Goal: Task Accomplishment & Management: Manage account settings

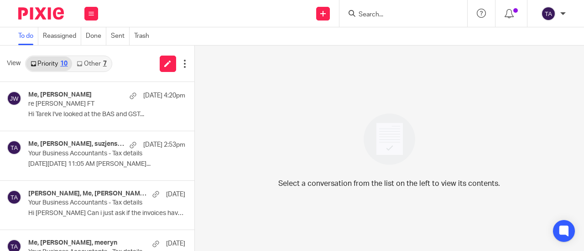
click at [406, 65] on div "Select a conversation from the list on the left to view its contents." at bounding box center [389, 149] width 389 height 206
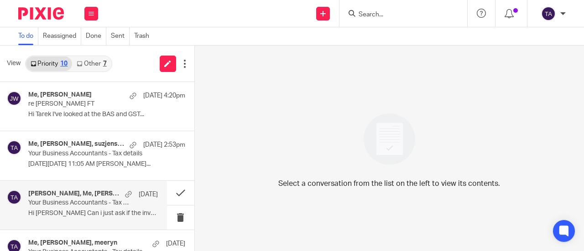
click at [82, 216] on p "Hi Tarek Can i just ask if the invoices have..." at bounding box center [93, 214] width 130 height 8
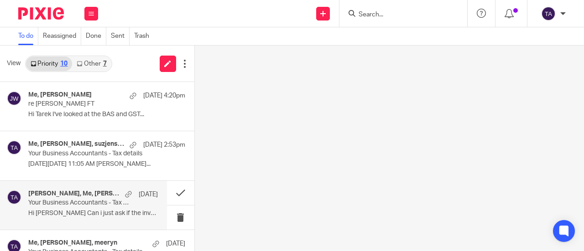
click at [119, 208] on div "Gavin Fialkowski, Me, gavin.fialkowski 9 Sep Your Business Accountants - Tax de…" at bounding box center [93, 205] width 130 height 31
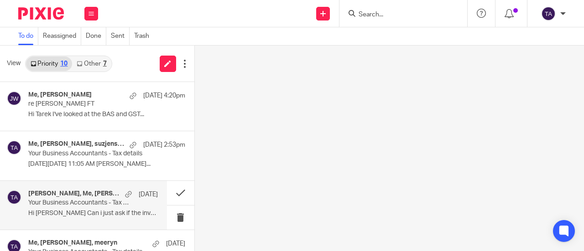
click at [99, 204] on p "Your Business Accountants - Tax details" at bounding box center [80, 203] width 104 height 8
click at [124, 215] on p "Hi Tarek Can i just ask if the invoices have..." at bounding box center [93, 214] width 130 height 8
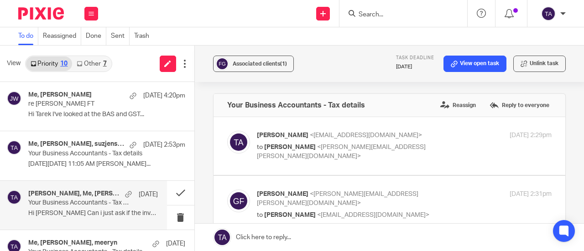
click at [85, 212] on p "Hi Tarek Can i just ask if the invoices have..." at bounding box center [93, 214] width 130 height 8
click at [414, 141] on div "Tarek Ahmed <tarek@ybaccountants.com.au> to Gavin Fialkowski <gavin.fialkowski@…" at bounding box center [355, 146] width 197 height 31
checkbox input "true"
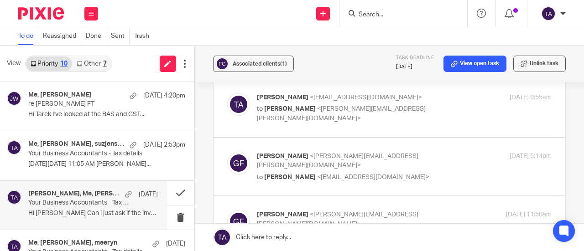
scroll to position [1325, 0]
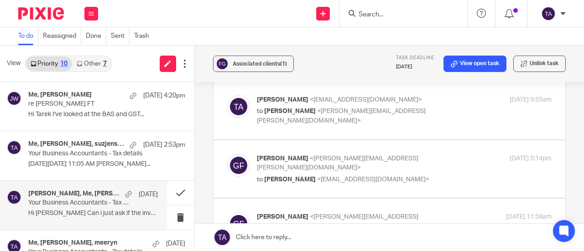
click at [422, 183] on p "to Tarek Ahmed <tarek@ybaccountants.com.au>" at bounding box center [355, 180] width 197 height 10
checkbox input "true"
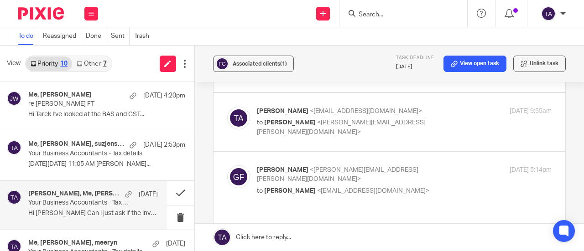
scroll to position [1306, 0]
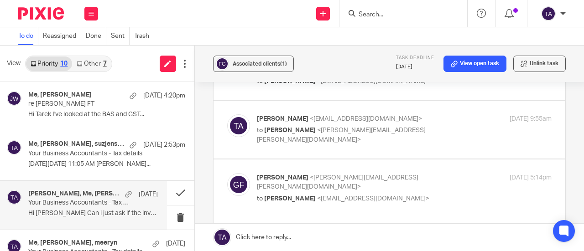
click at [439, 124] on p "Tarek Ahmed <tarek@ybaccountants.com.au>" at bounding box center [355, 119] width 197 height 10
checkbox input "true"
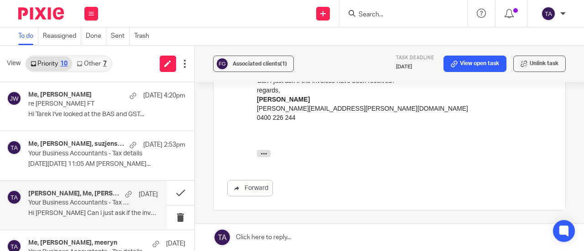
scroll to position [1811, 0]
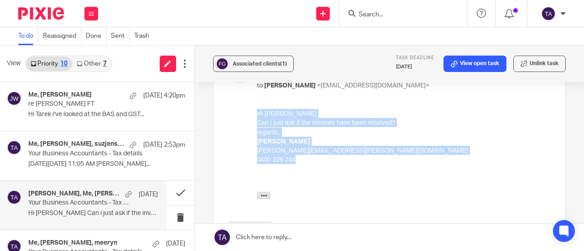
drag, startPoint x: 298, startPoint y: 162, endPoint x: 248, endPoint y: 110, distance: 71.9
click at [256, 110] on html "Hi Tarek Can i just ask if the invoices have been received? regards, Gavin Fial…" at bounding box center [403, 156] width 295 height 95
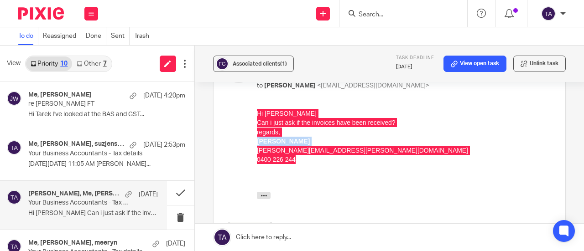
click at [246, 123] on div "Forward" at bounding box center [389, 174] width 324 height 130
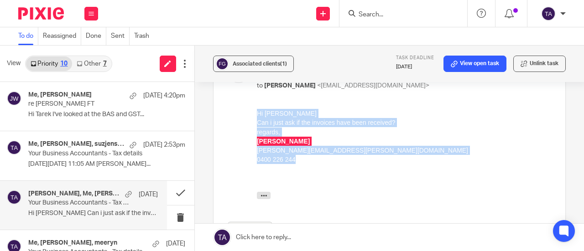
click at [258, 112] on div "Hi Tarek" at bounding box center [403, 113] width 295 height 9
drag, startPoint x: 295, startPoint y: 161, endPoint x: 256, endPoint y: 112, distance: 61.7
click at [256, 112] on div "Hi Tarek Can i just ask if the invoices have been received? regards, Gavin Fial…" at bounding box center [403, 146] width 295 height 74
click at [302, 158] on div "0400 226 244" at bounding box center [403, 159] width 295 height 9
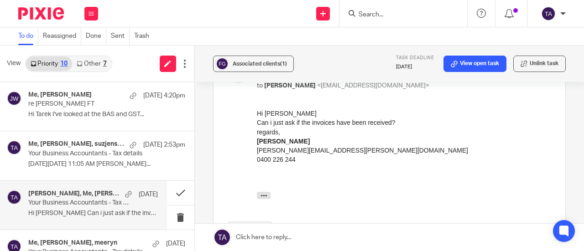
click at [293, 163] on div "0400 226 244" at bounding box center [403, 159] width 295 height 9
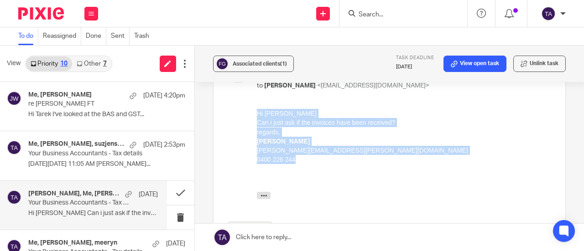
drag, startPoint x: 293, startPoint y: 163, endPoint x: 506, endPoint y: 229, distance: 222.9
click at [256, 109] on html "Hi Tarek Can i just ask if the invoices have been received? regards, Gavin Fial…" at bounding box center [403, 156] width 295 height 95
click at [297, 165] on div at bounding box center [403, 168] width 295 height 9
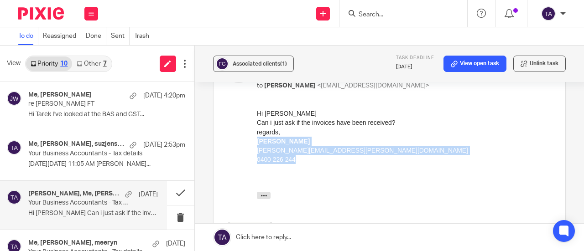
click at [297, 165] on div at bounding box center [403, 168] width 295 height 9
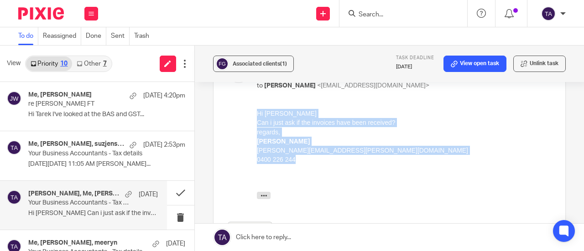
drag, startPoint x: 296, startPoint y: 161, endPoint x: 248, endPoint y: 114, distance: 66.8
click at [256, 114] on html "Hi Tarek Can i just ask if the invoices have been received? regards, Gavin Fial…" at bounding box center [403, 156] width 295 height 95
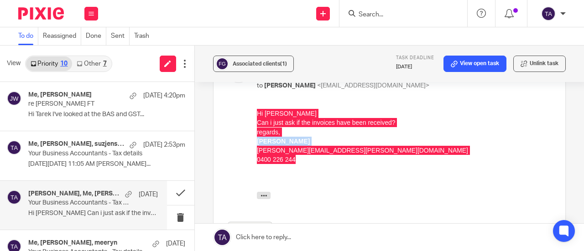
click at [252, 127] on div "Forward" at bounding box center [389, 174] width 324 height 130
click at [381, 108] on div "Gavin Fialkowski <gavin.fialkowski@gmail.com> to Tarek Ahmed <tarek@ybaccountan…" at bounding box center [389, 149] width 324 height 178
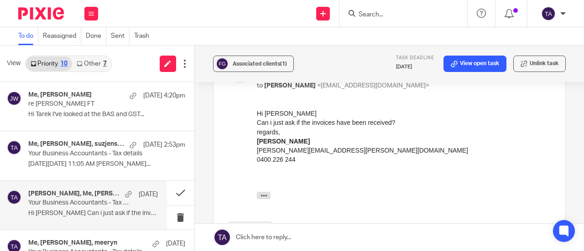
click at [292, 166] on div at bounding box center [403, 168] width 295 height 9
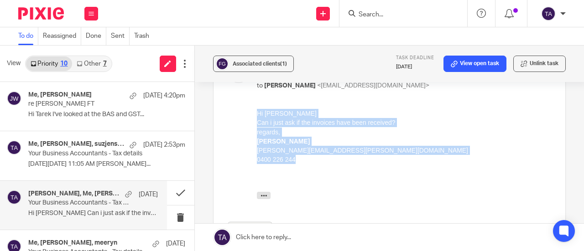
drag, startPoint x: 296, startPoint y: 164, endPoint x: 258, endPoint y: 113, distance: 63.3
click at [258, 113] on div "Hi Tarek Can i just ask if the invoices have been received? regards, Gavin Fial…" at bounding box center [403, 146] width 295 height 74
click at [303, 167] on div at bounding box center [403, 168] width 295 height 9
drag, startPoint x: 297, startPoint y: 160, endPoint x: 254, endPoint y: 115, distance: 61.6
click at [256, 115] on html "Hi Tarek Can i just ask if the invoices have been received? regards, Gavin Fial…" at bounding box center [403, 156] width 295 height 95
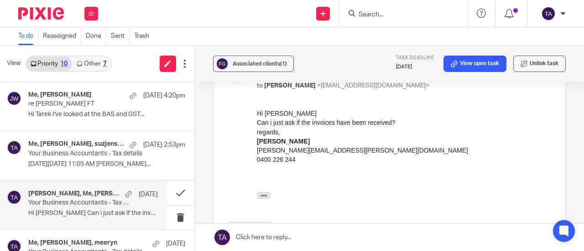
click at [301, 166] on div at bounding box center [403, 168] width 295 height 9
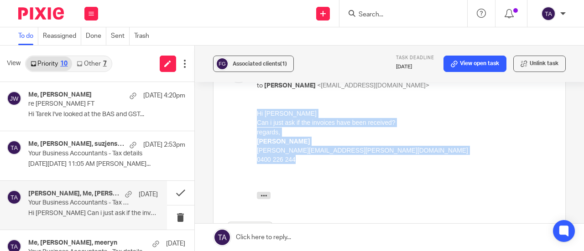
drag, startPoint x: 298, startPoint y: 163, endPoint x: 510, endPoint y: 225, distance: 220.8
click at [256, 109] on html "Hi Tarek Can i just ask if the invoices have been received? regards, Gavin Fial…" at bounding box center [403, 156] width 295 height 95
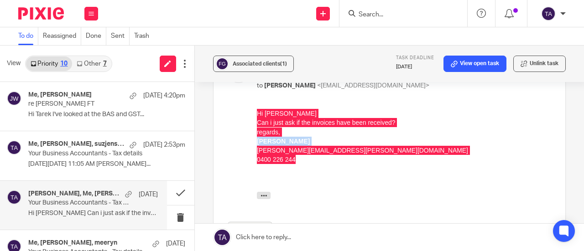
click at [254, 116] on div "Gavin Fialkowski <gavin.fialkowski@gmail.com> to Tarek Ahmed <tarek@ybaccountan…" at bounding box center [389, 149] width 324 height 178
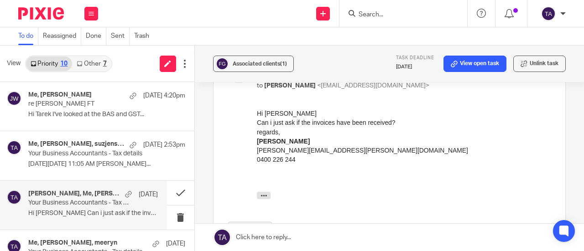
click at [298, 165] on div at bounding box center [403, 168] width 295 height 9
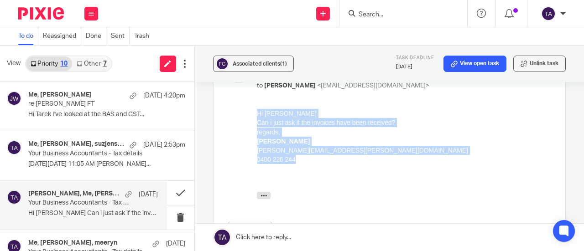
drag, startPoint x: 296, startPoint y: 163, endPoint x: 255, endPoint y: 115, distance: 62.8
click at [256, 115] on html "Hi Tarek Can i just ask if the invoices have been received? regards, Gavin Fial…" at bounding box center [403, 156] width 295 height 95
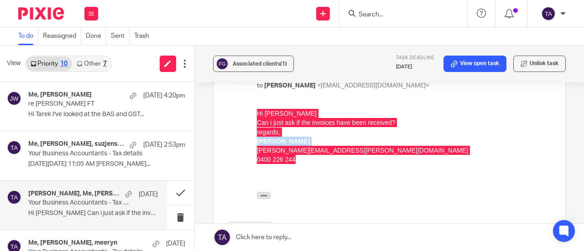
click at [254, 128] on div "Forward" at bounding box center [389, 174] width 324 height 130
drag, startPoint x: 510, startPoint y: 236, endPoint x: 291, endPoint y: 109, distance: 253.0
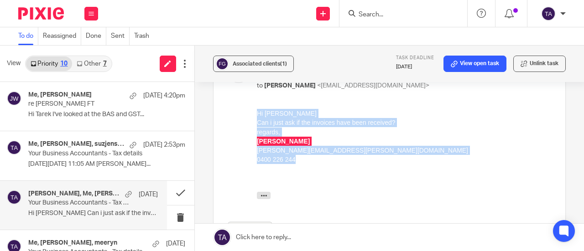
click at [291, 109] on div "Hi Tarek" at bounding box center [403, 113] width 295 height 9
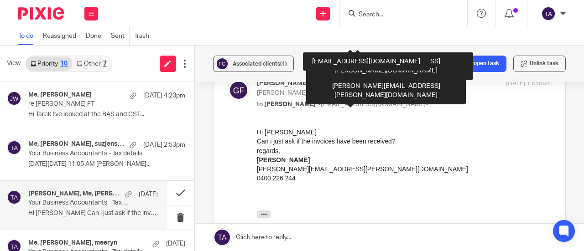
scroll to position [1793, 0]
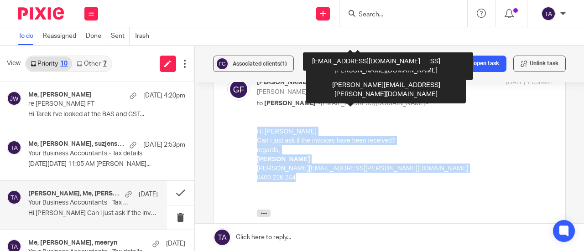
drag, startPoint x: 292, startPoint y: 180, endPoint x: 253, endPoint y: 129, distance: 64.0
click at [256, 129] on html "Hi Tarek Can i just ask if the invoices have been received? regards, Gavin Fial…" at bounding box center [403, 173] width 295 height 95
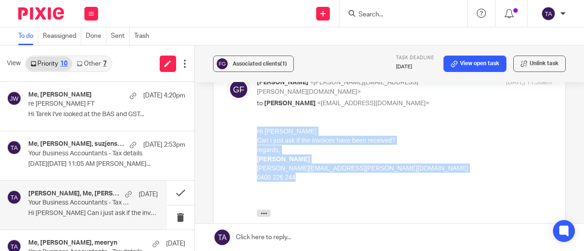
click at [292, 179] on div "0400 226 244" at bounding box center [403, 176] width 295 height 9
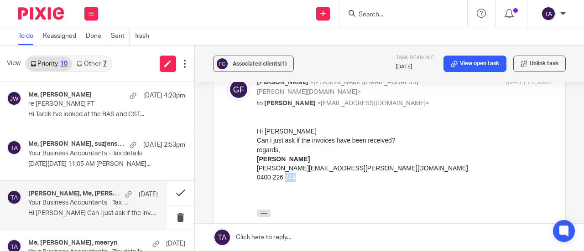
click at [292, 179] on div "0400 226 244" at bounding box center [403, 176] width 295 height 9
click at [295, 179] on div "0400 226 244" at bounding box center [403, 176] width 295 height 9
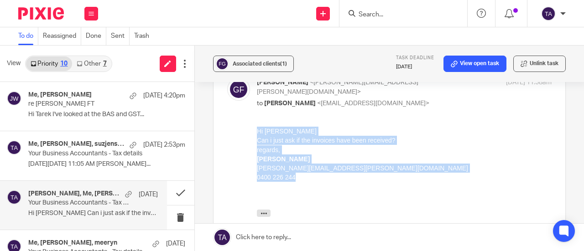
drag, startPoint x: 296, startPoint y: 179, endPoint x: 257, endPoint y: 133, distance: 59.9
click at [257, 133] on div "Hi Tarek Can i just ask if the invoices have been received? regards, Gavin Fial…" at bounding box center [403, 163] width 295 height 74
click at [297, 176] on div "0400 226 244" at bounding box center [403, 176] width 295 height 9
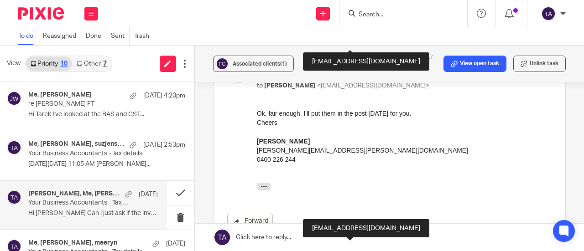
scroll to position [1666, 0]
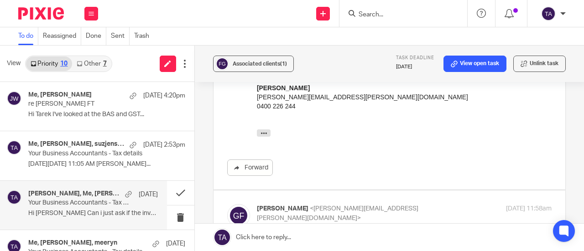
click at [254, 239] on link at bounding box center [389, 237] width 389 height 27
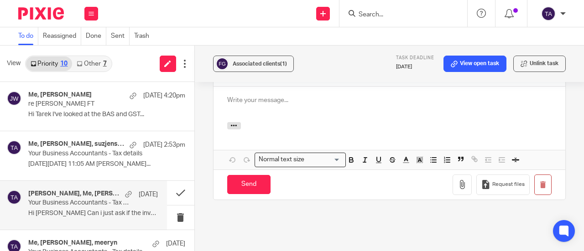
scroll to position [2058, 0]
click at [234, 105] on p at bounding box center [389, 100] width 324 height 9
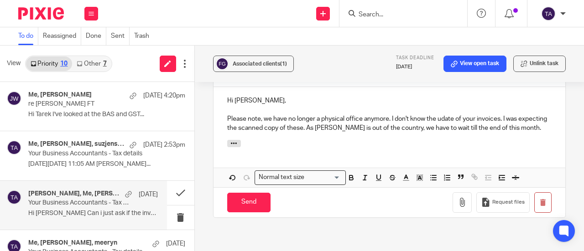
click at [438, 133] on p "Please note, we have no longer a physical office anymore. I don't know the udat…" at bounding box center [389, 123] width 324 height 19
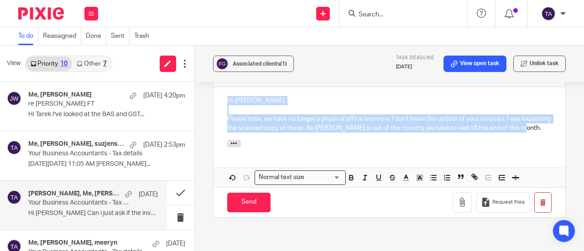
drag, startPoint x: 248, startPoint y: 171, endPoint x: 219, endPoint y: 134, distance: 47.8
click at [219, 134] on div "Hi Gavin, Please note, we have no longer a physical office anymore. I don't kno…" at bounding box center [389, 113] width 352 height 53
copy div "Hi Gavin, Please note, we have no longer a physical office anymore. I don't kno…"
click at [253, 133] on p "Please note, we have no longer a physical office anymore. I don't know the upda…" at bounding box center [389, 123] width 324 height 19
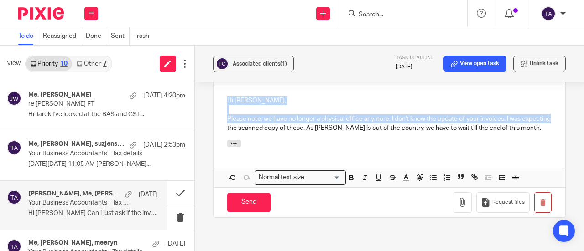
drag, startPoint x: 253, startPoint y: 166, endPoint x: 218, endPoint y: 130, distance: 49.7
click at [218, 130] on div "Hi Gavin, Please note, we have no longer a physical office anymore. I don't kno…" at bounding box center [389, 113] width 352 height 53
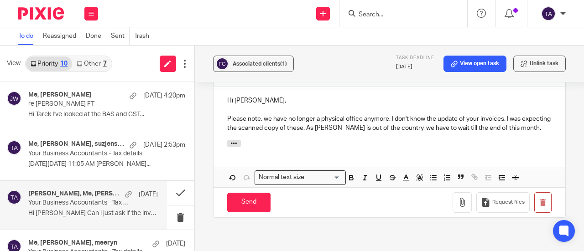
click at [251, 133] on p "Please note, we have no longer a physical office anymore. I don't know the upda…" at bounding box center [389, 123] width 324 height 19
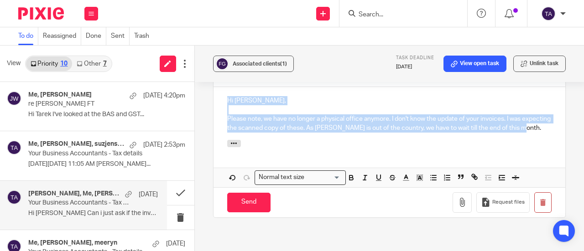
drag, startPoint x: 251, startPoint y: 176, endPoint x: 219, endPoint y: 126, distance: 59.1
click at [219, 126] on div "Hi Gavin, Please note, we have no longer a physical office anymore. I don't kno…" at bounding box center [389, 113] width 352 height 53
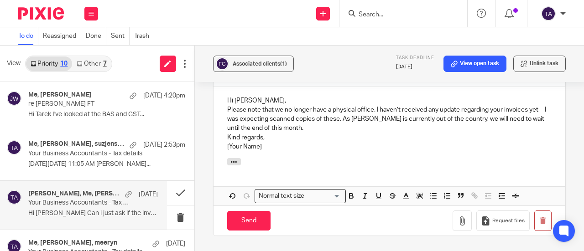
click at [259, 105] on p "Hi Gavin," at bounding box center [389, 100] width 324 height 9
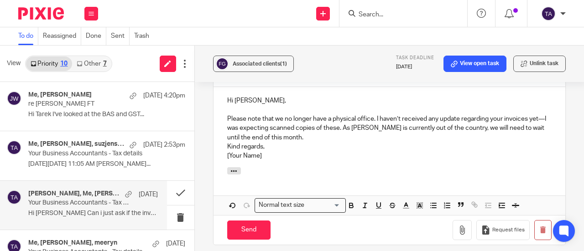
click at [232, 142] on p "Please note that we no longer have a physical office. I haven’t received any up…" at bounding box center [389, 128] width 324 height 28
click at [305, 142] on p "Please note that we no longer have a physical office. I haven’t received any up…" at bounding box center [389, 128] width 324 height 28
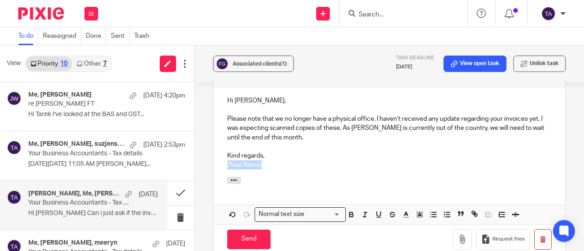
drag, startPoint x: 265, startPoint y: 197, endPoint x: 215, endPoint y: 200, distance: 49.8
click at [215, 177] on div "Hi Gavin, Please note that we no longer have a physical office. I haven’t recei…" at bounding box center [389, 132] width 352 height 90
click at [327, 170] on p "Kind regards, Tarek" at bounding box center [389, 160] width 324 height 19
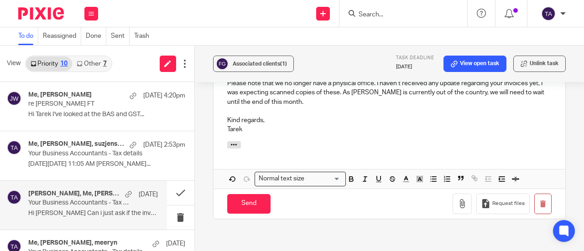
scroll to position [2094, 0]
click at [247, 213] on input "Send" at bounding box center [248, 204] width 43 height 20
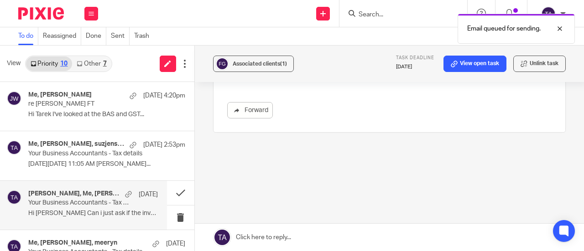
scroll to position [1960, 0]
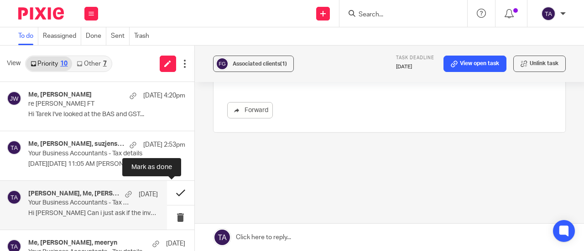
click at [167, 194] on button at bounding box center [180, 193] width 27 height 24
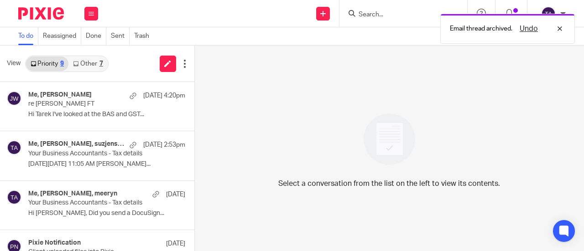
click at [374, 21] on div "Email thread archived. Undo" at bounding box center [433, 26] width 283 height 35
click at [380, 13] on div "Email thread archived. Undo" at bounding box center [433, 26] width 283 height 35
click at [363, 13] on input "Search" at bounding box center [399, 15] width 82 height 8
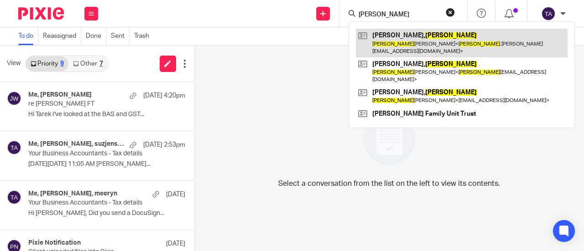
type input "gavin"
click at [394, 36] on link at bounding box center [462, 43] width 212 height 28
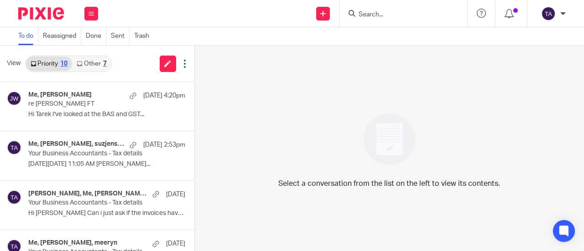
click at [358, 16] on input "Search" at bounding box center [399, 15] width 82 height 8
type input "k"
type input "meeryn"
click at [410, 50] on div "Hay, Meeryn Meeryn Hay < meeryn @live.com.au >" at bounding box center [414, 39] width 133 height 36
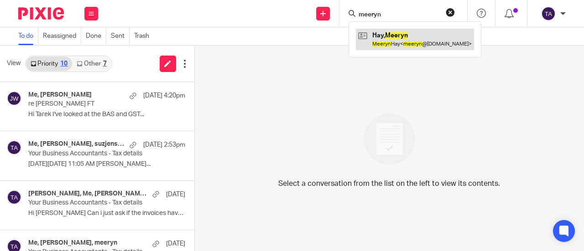
click at [422, 40] on link at bounding box center [415, 39] width 118 height 21
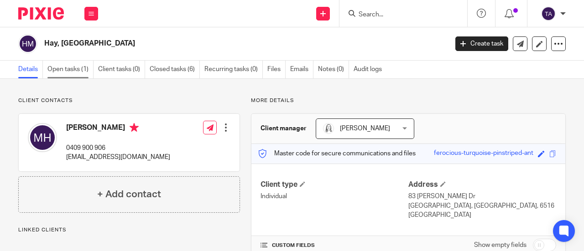
click at [69, 71] on link "Open tasks (1)" at bounding box center [70, 70] width 46 height 18
click at [68, 74] on link "Open tasks (1)" at bounding box center [70, 70] width 46 height 18
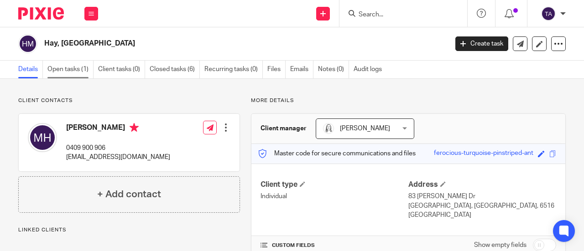
click at [68, 74] on link "Open tasks (1)" at bounding box center [70, 70] width 46 height 18
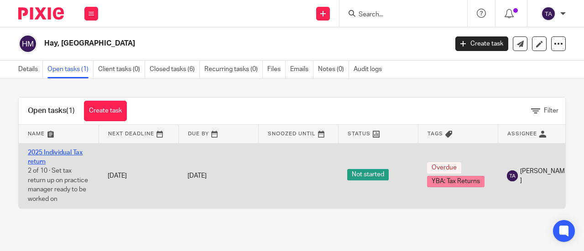
click at [48, 154] on link "2025 Individual Tax return" at bounding box center [55, 158] width 55 height 16
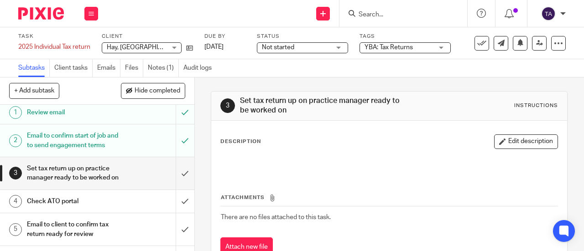
scroll to position [2, 0]
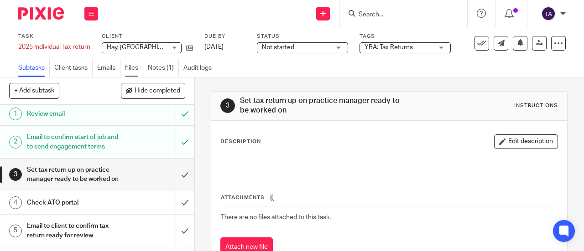
click at [131, 72] on link "Files" at bounding box center [134, 68] width 18 height 18
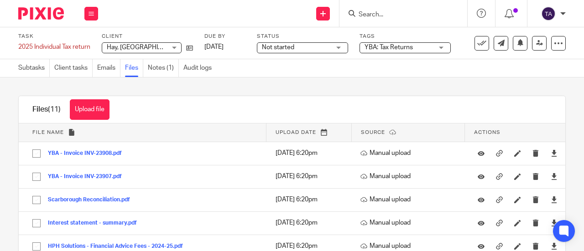
click at [324, 52] on div "Not started Not started" at bounding box center [302, 47] width 91 height 11
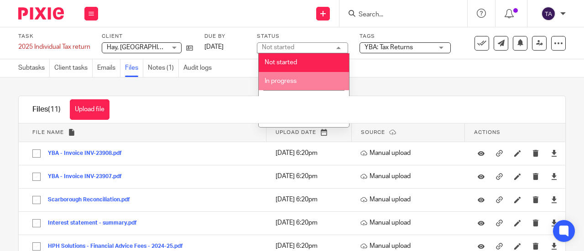
click at [291, 84] on span "In progress" at bounding box center [281, 81] width 32 height 6
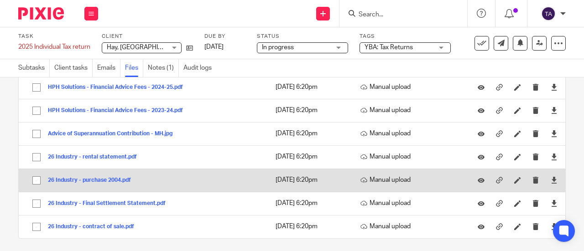
scroll to position [165, 0]
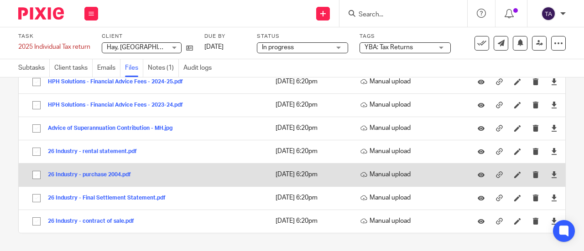
click at [95, 176] on button "26 Industry - purchase 2004.pdf" at bounding box center [93, 175] width 90 height 6
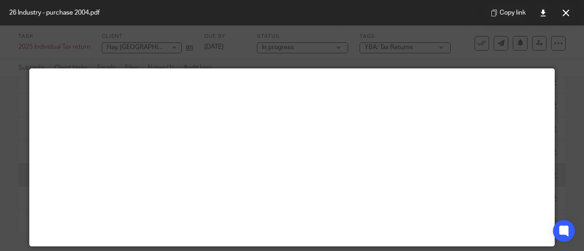
click at [106, 178] on main at bounding box center [292, 157] width 524 height 177
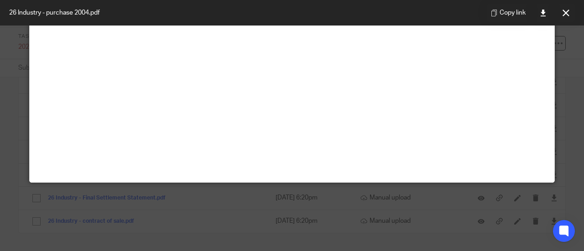
scroll to position [0, 0]
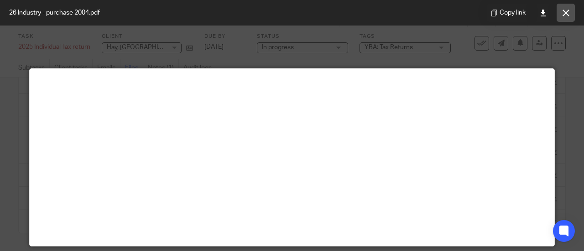
click at [561, 13] on button at bounding box center [565, 13] width 18 height 18
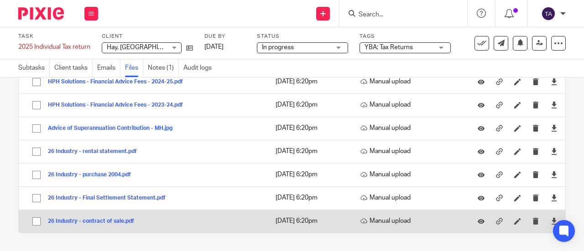
click at [113, 218] on div "26 Industry - contract of sale.pdf" at bounding box center [94, 221] width 93 height 9
click at [106, 219] on button "26 Industry - contract of sale.pdf" at bounding box center [94, 221] width 93 height 6
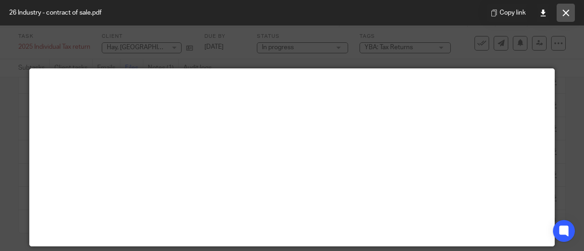
click at [568, 16] on button at bounding box center [565, 13] width 18 height 18
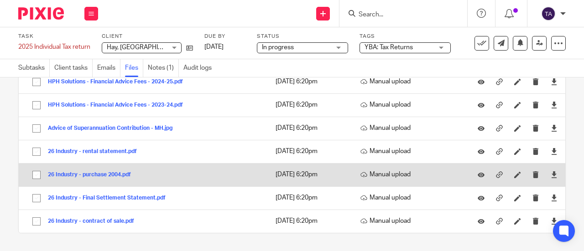
click at [110, 176] on button "26 Industry - purchase 2004.pdf" at bounding box center [93, 175] width 90 height 6
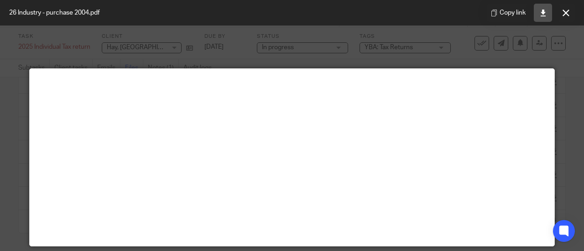
click at [543, 13] on icon at bounding box center [543, 13] width 7 height 7
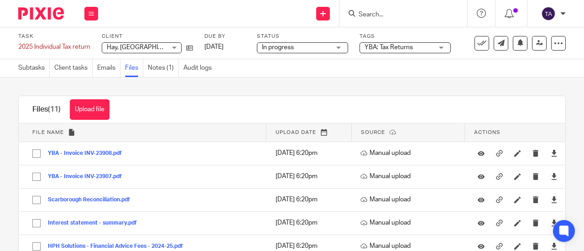
scroll to position [165, 0]
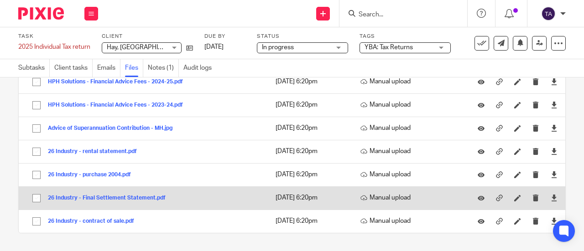
click at [106, 196] on button "26 Industry - Final Settlement Statement.pdf" at bounding box center [110, 198] width 125 height 6
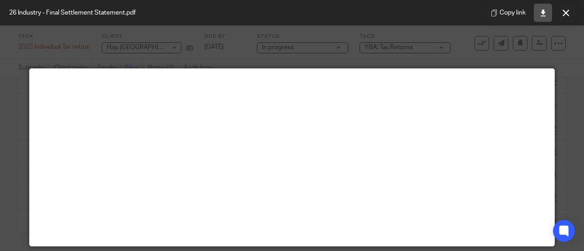
click at [542, 14] on icon at bounding box center [543, 13] width 7 height 7
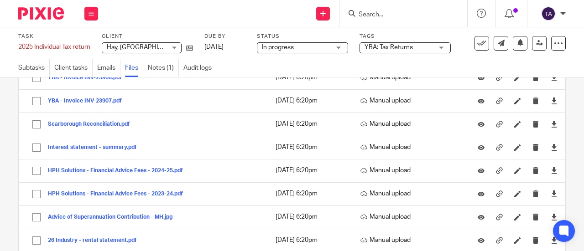
scroll to position [165, 0]
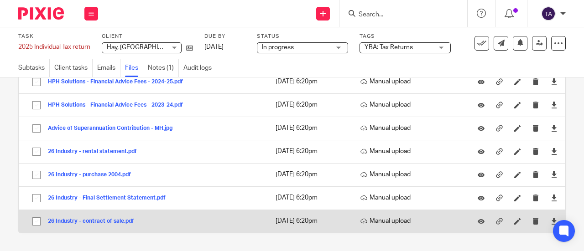
click at [106, 219] on button "26 Industry - contract of sale.pdf" at bounding box center [94, 221] width 93 height 6
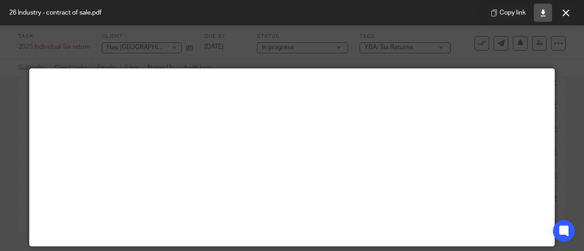
click at [543, 10] on icon at bounding box center [543, 13] width 7 height 7
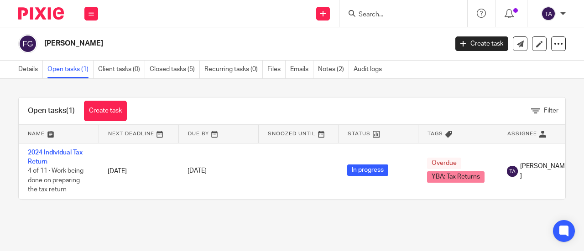
click at [53, 153] on link "2024 Individual Tax Return" at bounding box center [55, 158] width 55 height 16
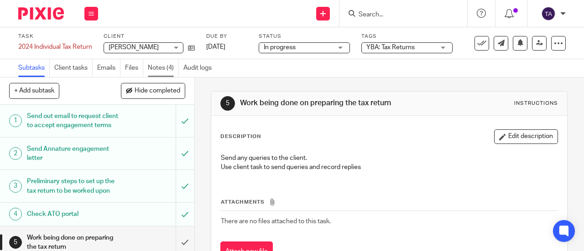
click at [174, 66] on link "Notes (4)" at bounding box center [163, 68] width 31 height 18
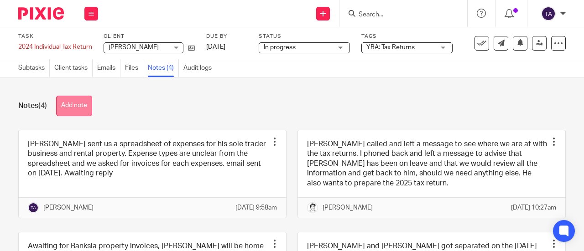
click at [75, 105] on button "Add note" at bounding box center [74, 106] width 36 height 21
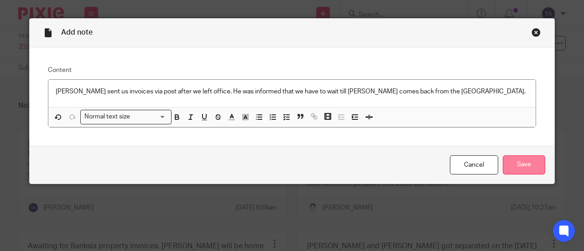
click at [519, 167] on input "Save" at bounding box center [524, 166] width 42 height 20
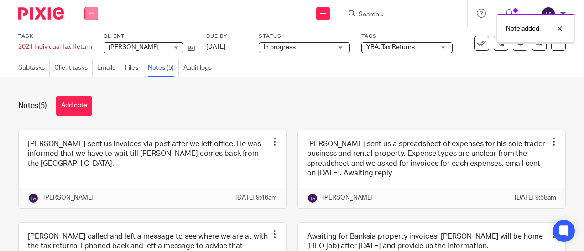
click at [93, 13] on icon at bounding box center [90, 13] width 5 height 5
click at [93, 56] on link "Email" at bounding box center [86, 55] width 15 height 6
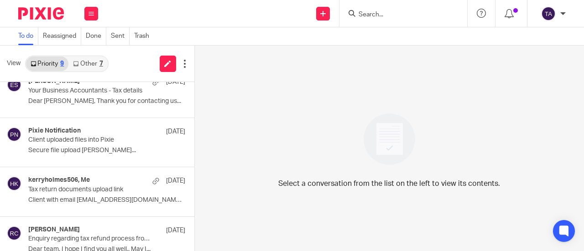
scroll to position [275, 0]
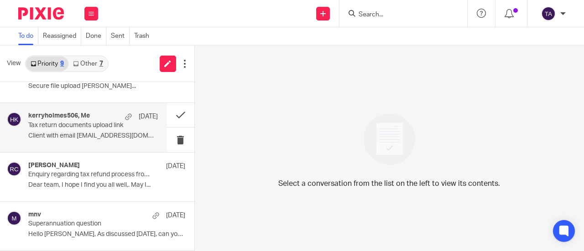
click at [106, 131] on div "kerryholmes506, Me 19 Jul Tax return documents upload link Client with email ke…" at bounding box center [93, 127] width 130 height 31
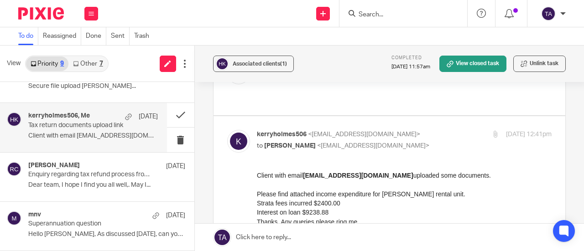
scroll to position [131, 0]
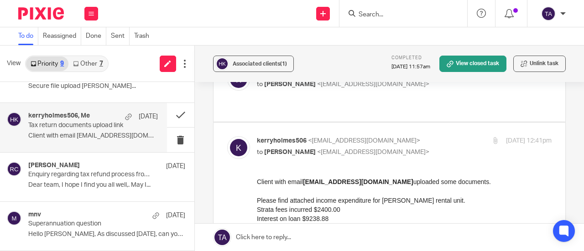
click at [374, 13] on input "Search" at bounding box center [399, 15] width 82 height 8
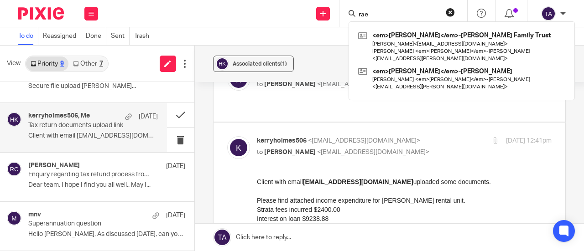
type input "rae"
click button "submit" at bounding box center [0, 0] width 0 height 0
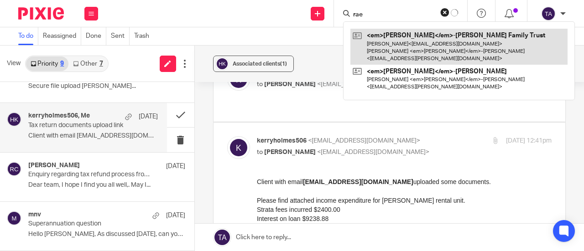
click at [408, 47] on link at bounding box center [458, 47] width 217 height 36
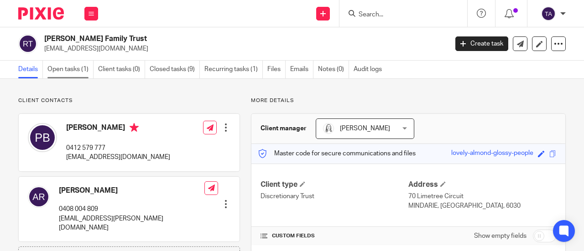
click at [81, 76] on link "Open tasks (1)" at bounding box center [70, 70] width 46 height 18
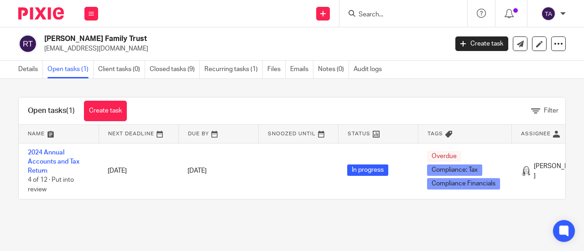
click at [41, 157] on td "2024 Annual Accounts and Tax Return 4 of 12 · Put into review" at bounding box center [59, 171] width 80 height 56
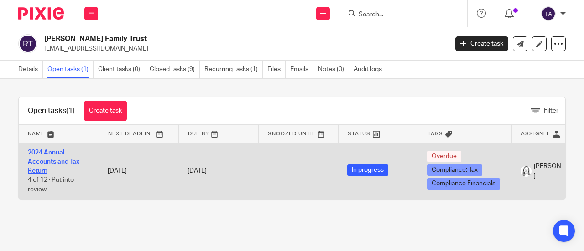
click at [48, 155] on link "2024 Annual Accounts and Tax Return" at bounding box center [54, 162] width 52 height 25
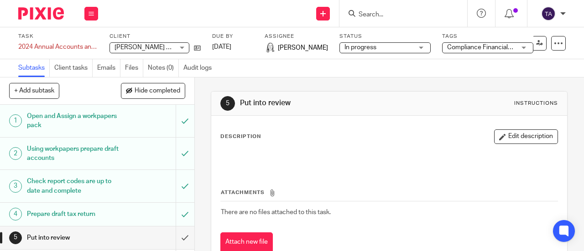
click at [426, 48] on div "In progress In progress" at bounding box center [384, 47] width 91 height 11
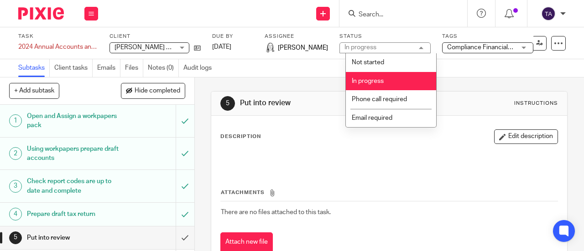
click at [426, 48] on div "In progress In progress" at bounding box center [384, 47] width 91 height 11
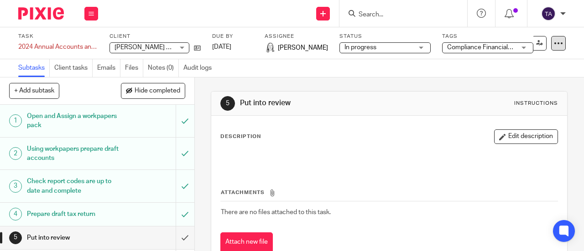
click at [554, 43] on icon at bounding box center [558, 43] width 9 height 9
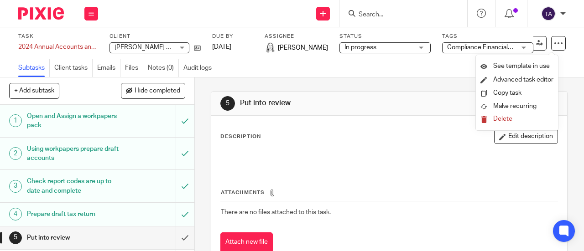
click at [401, 97] on div "5 Put into review Instructions" at bounding box center [388, 103] width 337 height 15
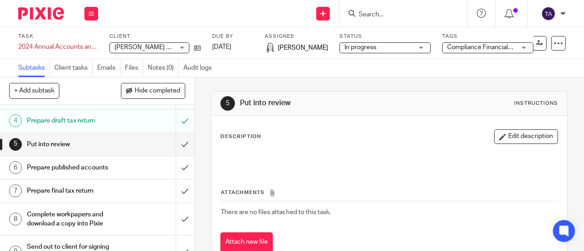
scroll to position [94, 0]
click at [63, 142] on h1 "Put into review" at bounding box center [73, 144] width 93 height 14
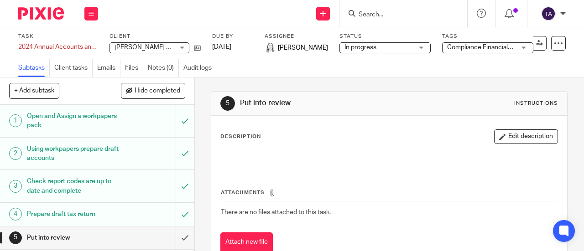
click at [368, 9] on form at bounding box center [406, 13] width 97 height 11
click at [368, 14] on input "Search" at bounding box center [399, 15] width 82 height 8
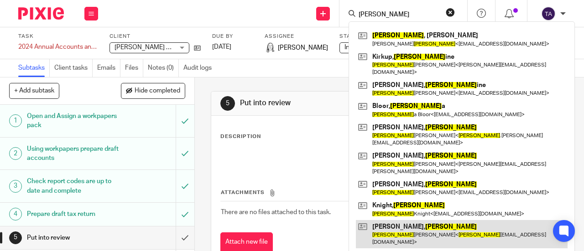
type input "[PERSON_NAME]"
click at [394, 220] on link at bounding box center [462, 234] width 212 height 28
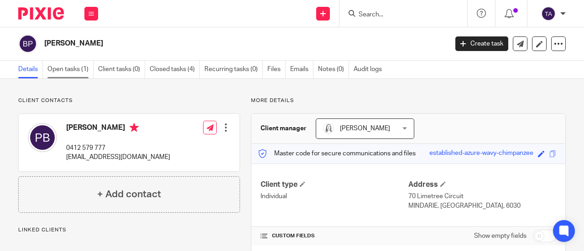
click at [80, 71] on link "Open tasks (1)" at bounding box center [70, 70] width 46 height 18
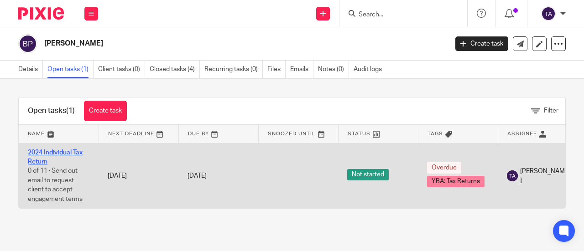
click at [68, 152] on link "2024 Individual Tax Return" at bounding box center [55, 158] width 55 height 16
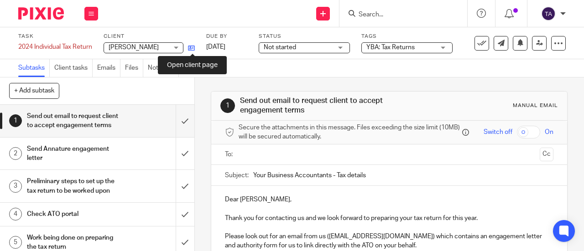
click at [193, 47] on icon at bounding box center [191, 48] width 7 height 7
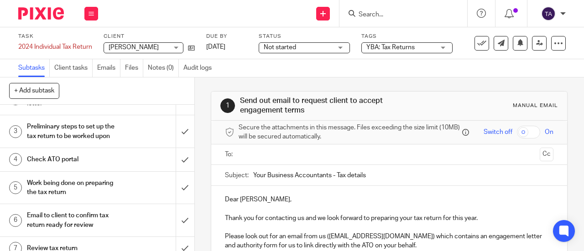
scroll to position [60, 0]
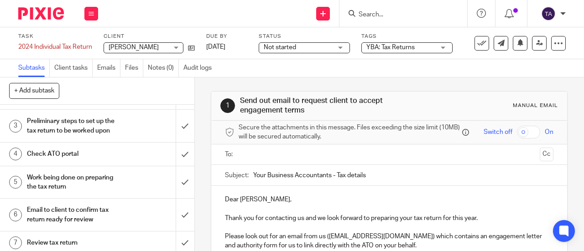
click at [119, 135] on div "Preliminary steps to set up the tax return to be worked upon" at bounding box center [97, 125] width 140 height 23
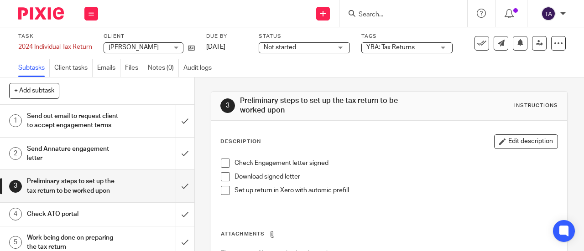
click at [221, 192] on span at bounding box center [225, 190] width 9 height 9
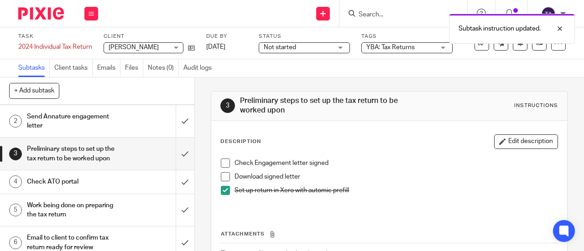
scroll to position [75, 0]
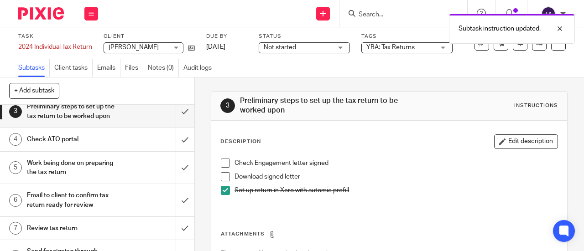
click at [115, 146] on div "Check ATO portal" at bounding box center [97, 140] width 140 height 14
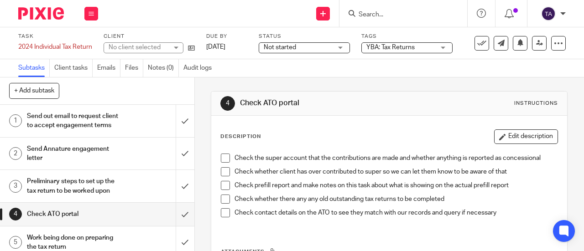
click at [225, 161] on span at bounding box center [225, 158] width 9 height 9
click at [225, 175] on span at bounding box center [225, 171] width 9 height 9
click at [225, 183] on span at bounding box center [225, 185] width 9 height 9
click at [223, 201] on span at bounding box center [225, 199] width 9 height 9
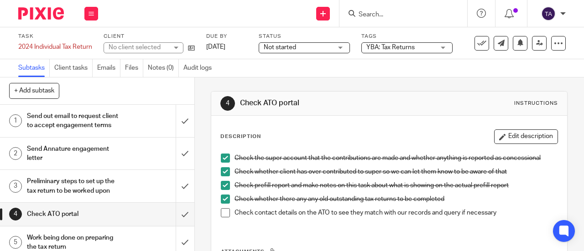
click at [223, 218] on li "Check contact details on the ATO to see they match with our records and query i…" at bounding box center [389, 215] width 337 height 14
click at [223, 213] on span at bounding box center [225, 212] width 9 height 9
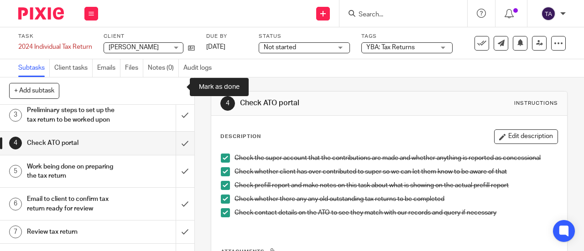
scroll to position [77, 0]
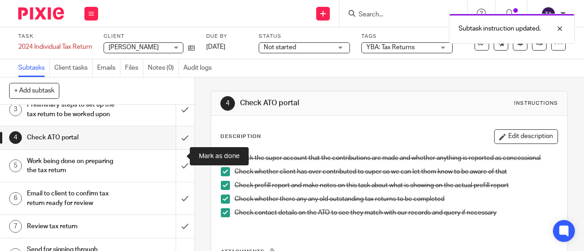
click at [174, 149] on input "submit" at bounding box center [97, 137] width 194 height 23
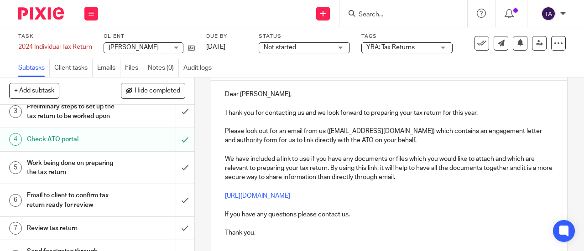
scroll to position [76, 0]
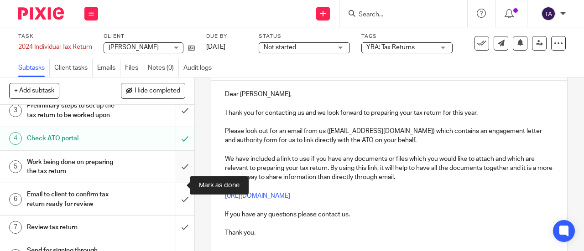
click at [174, 183] on input "submit" at bounding box center [97, 167] width 194 height 32
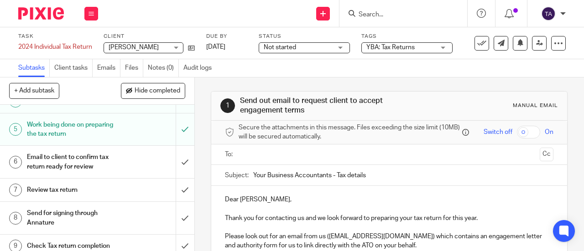
scroll to position [118, 0]
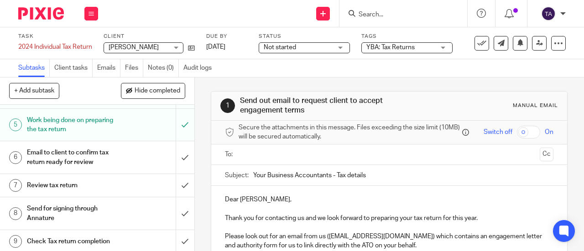
click at [131, 169] on div "Email to client to confirm tax return ready for review" at bounding box center [97, 157] width 140 height 23
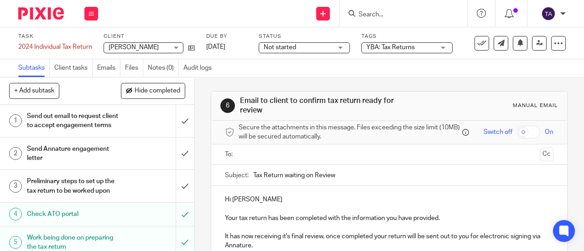
click at [260, 156] on input "text" at bounding box center [389, 155] width 294 height 10
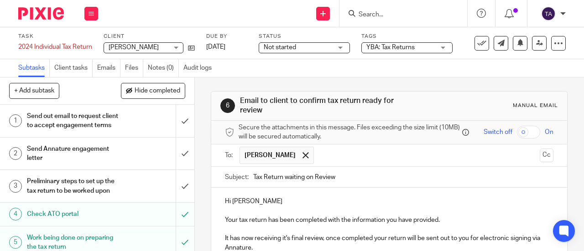
click at [258, 204] on p "Hi [PERSON_NAME]" at bounding box center [389, 201] width 328 height 9
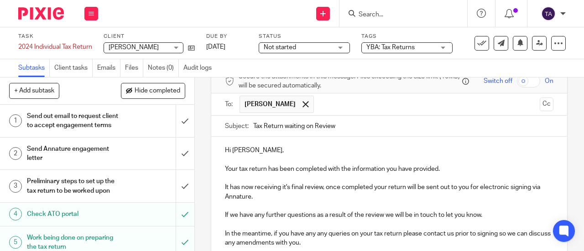
scroll to position [52, 0]
click at [267, 171] on p "Your tax return has been completed with the information you have provided." at bounding box center [389, 168] width 328 height 9
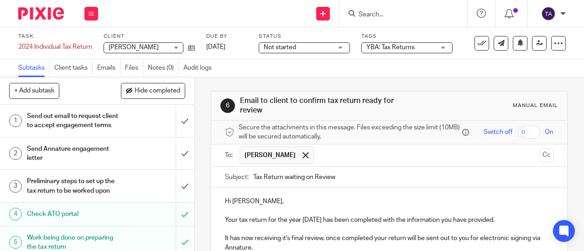
scroll to position [186, 0]
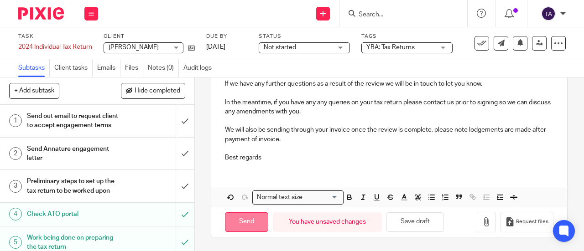
click at [243, 219] on input "Send" at bounding box center [246, 223] width 43 height 20
type input "Sent"
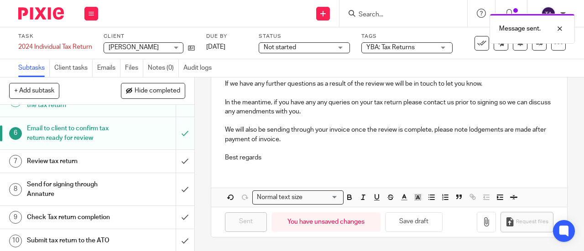
scroll to position [142, 0]
click at [341, 48] on div "Not started Not started" at bounding box center [304, 47] width 91 height 11
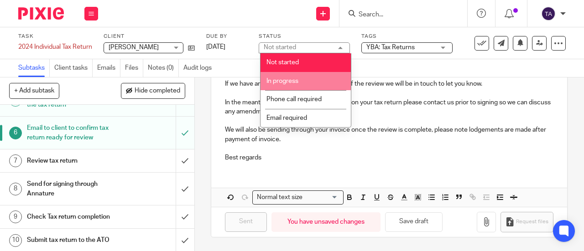
click at [294, 88] on li "In progress" at bounding box center [305, 81] width 90 height 19
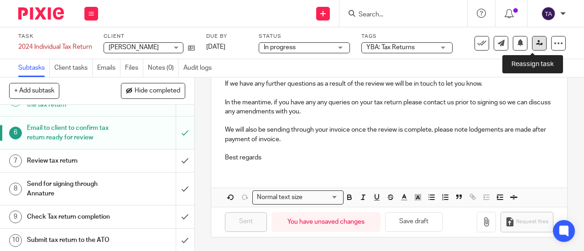
click at [536, 42] on link at bounding box center [539, 43] width 15 height 15
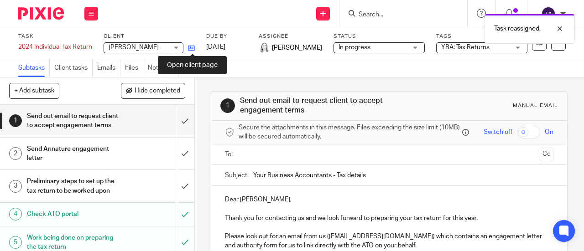
click at [191, 48] on icon at bounding box center [191, 48] width 7 height 7
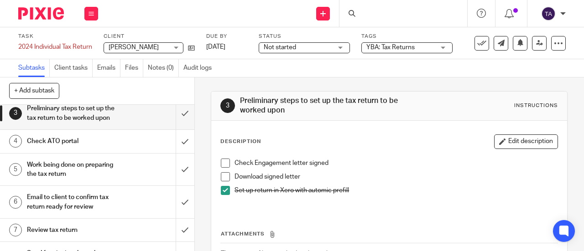
scroll to position [73, 0]
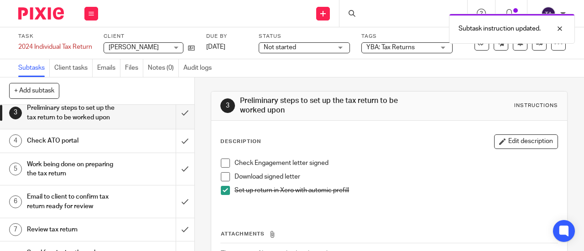
click at [99, 148] on h1 "Check ATO portal" at bounding box center [73, 141] width 93 height 14
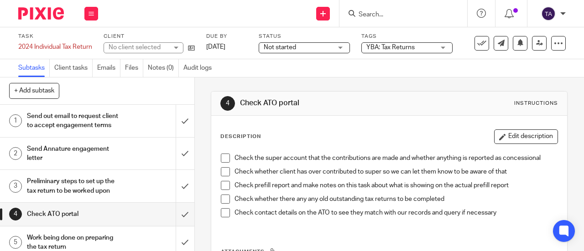
click at [222, 158] on span at bounding box center [225, 158] width 9 height 9
click at [222, 169] on span at bounding box center [225, 171] width 9 height 9
click at [222, 182] on span at bounding box center [225, 185] width 9 height 9
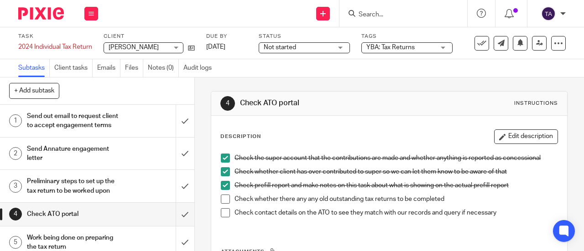
click at [223, 197] on span at bounding box center [225, 199] width 9 height 9
click at [223, 211] on span at bounding box center [225, 212] width 9 height 9
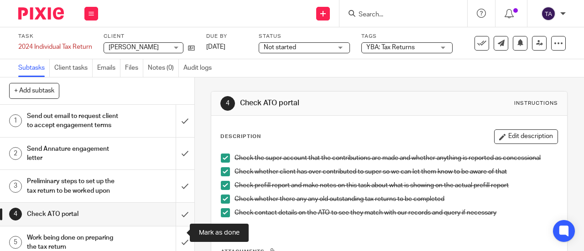
click at [176, 226] on input "submit" at bounding box center [97, 214] width 194 height 23
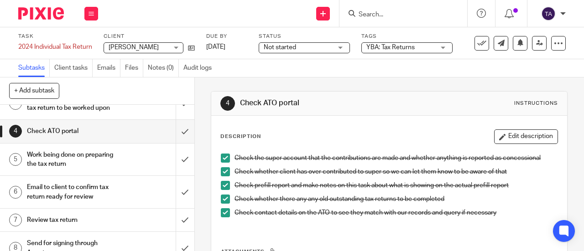
scroll to position [83, 0]
click at [174, 176] on input "submit" at bounding box center [97, 160] width 194 height 32
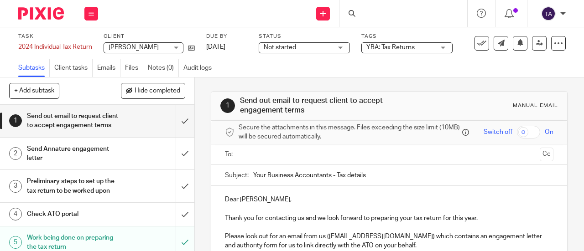
scroll to position [118, 0]
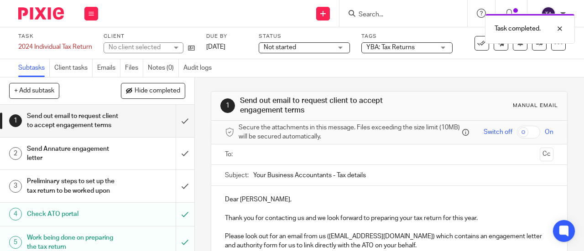
scroll to position [129, 0]
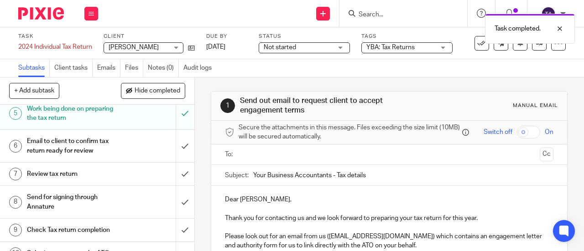
click at [130, 158] on div "Email to client to confirm tax return ready for review" at bounding box center [97, 146] width 140 height 23
click at [251, 159] on input "text" at bounding box center [389, 155] width 294 height 10
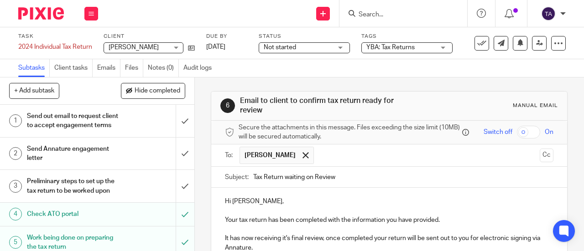
click at [266, 223] on p "Your tax return has been completed with the information you have provided." at bounding box center [389, 220] width 328 height 9
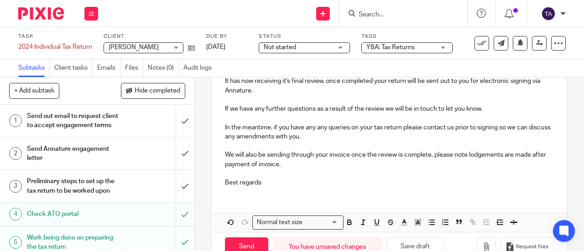
scroll to position [186, 0]
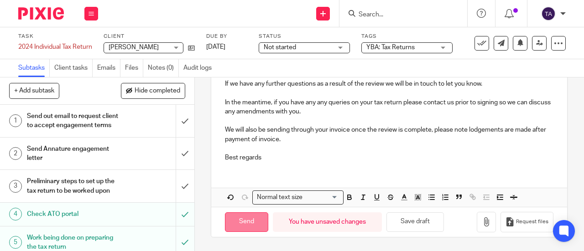
click at [243, 223] on input "Send" at bounding box center [246, 223] width 43 height 20
type input "Sent"
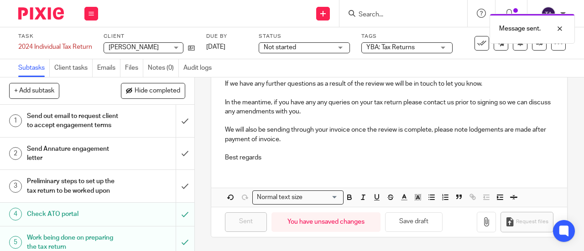
click at [341, 50] on div "Not started Not started" at bounding box center [304, 47] width 91 height 11
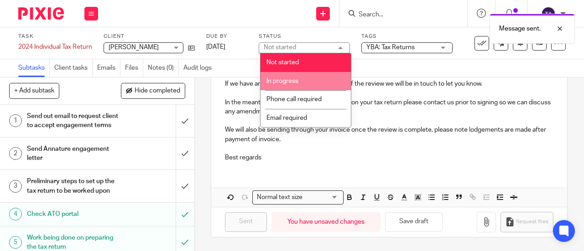
click at [295, 85] on li "In progress" at bounding box center [305, 81] width 90 height 19
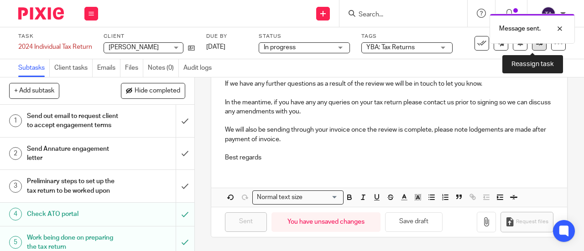
click at [536, 47] on link at bounding box center [539, 43] width 15 height 15
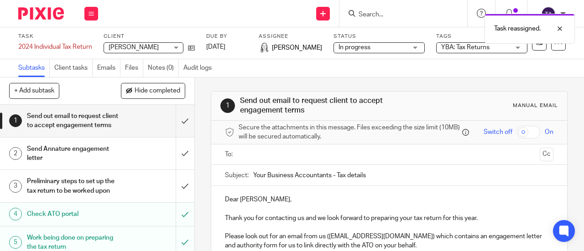
scroll to position [195, 0]
